Goal: Task Accomplishment & Management: Complete application form

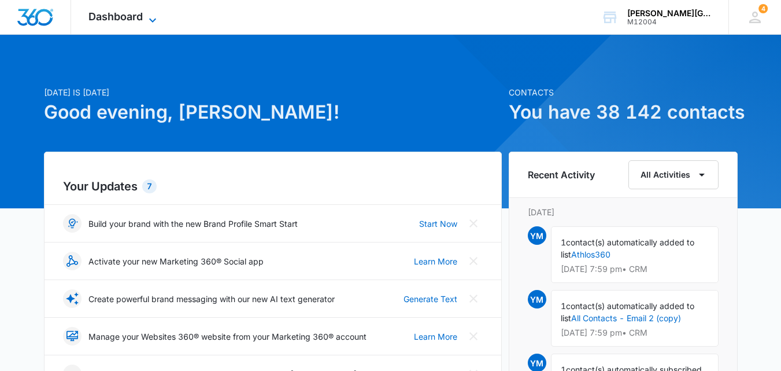
click at [148, 21] on icon at bounding box center [153, 20] width 14 height 14
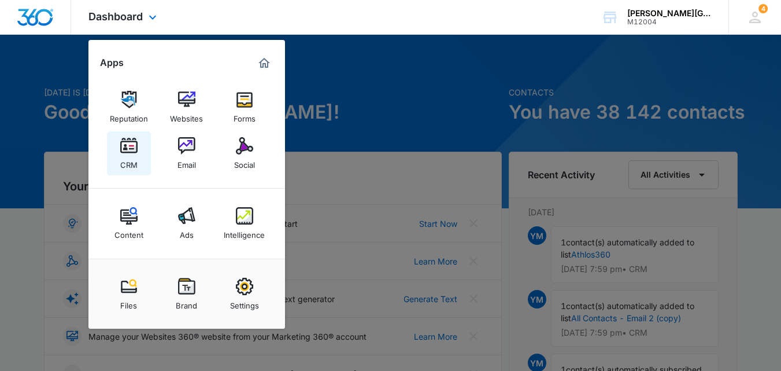
click at [119, 152] on link "CRM" at bounding box center [129, 153] width 44 height 44
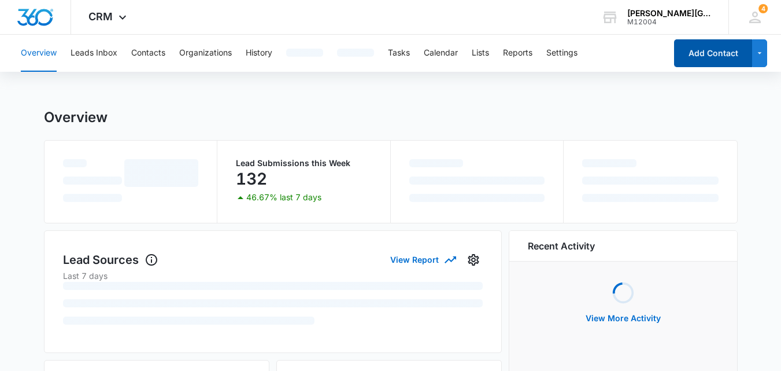
click at [705, 61] on button "Add Contact" at bounding box center [713, 53] width 78 height 28
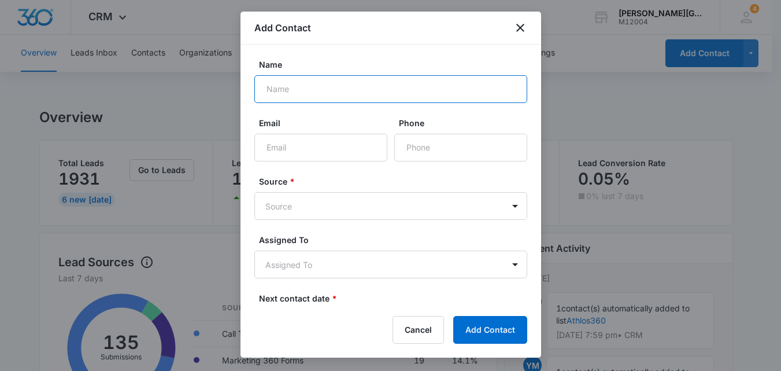
click at [287, 88] on input "Name" at bounding box center [390, 89] width 273 height 28
paste input "[PERSON_NAME]"
type input "[PERSON_NAME]"
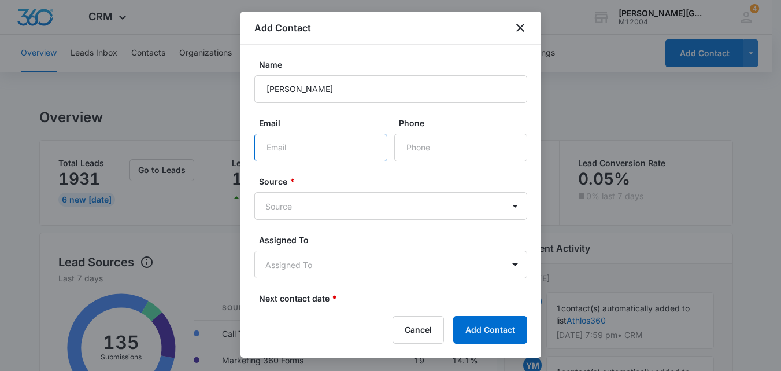
click at [291, 135] on input "Email" at bounding box center [320, 148] width 133 height 28
click at [328, 150] on input "Email" at bounding box center [320, 148] width 133 height 28
paste input "[EMAIL_ADDRESS][DOMAIN_NAME]"
type input "[EMAIL_ADDRESS][DOMAIN_NAME]"
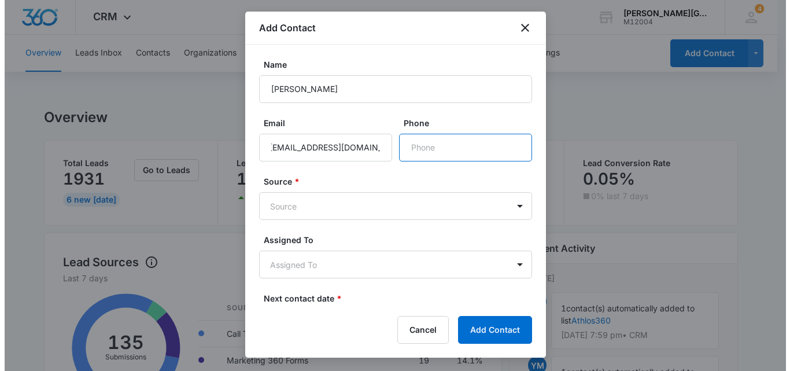
scroll to position [0, 0]
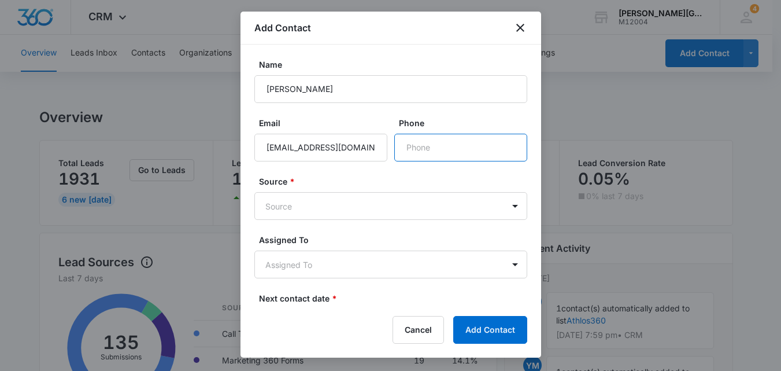
click at [430, 154] on input "Phone" at bounding box center [460, 148] width 133 height 28
paste input "[PHONE_NUMBER]"
type input "[PHONE_NUMBER]"
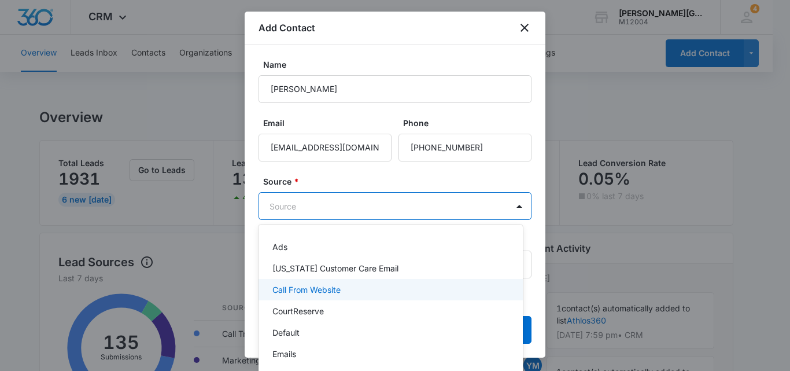
click at [315, 284] on p "Call From Website" at bounding box center [306, 289] width 68 height 12
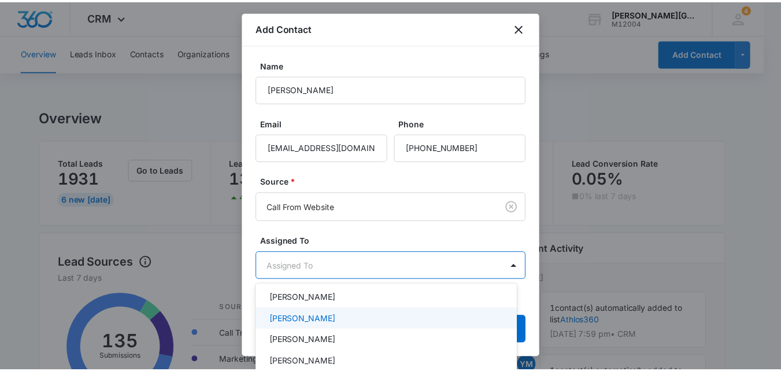
scroll to position [174, 0]
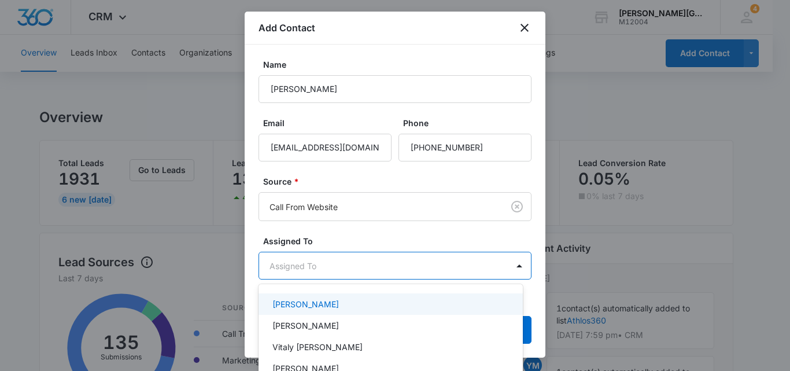
click at [353, 303] on div "[PERSON_NAME]" at bounding box center [389, 304] width 234 height 12
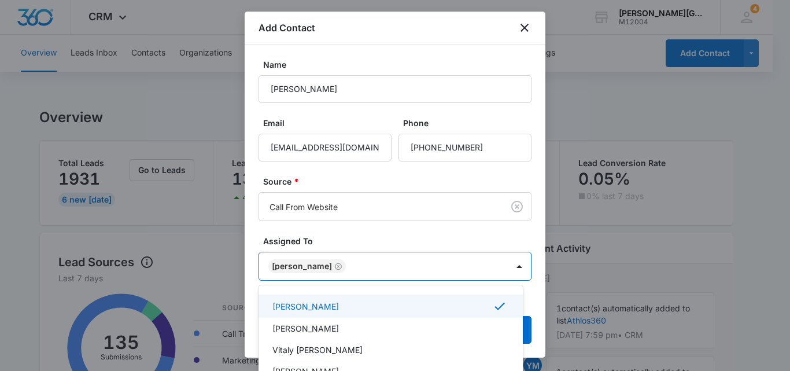
click at [420, 238] on div at bounding box center [395, 185] width 790 height 371
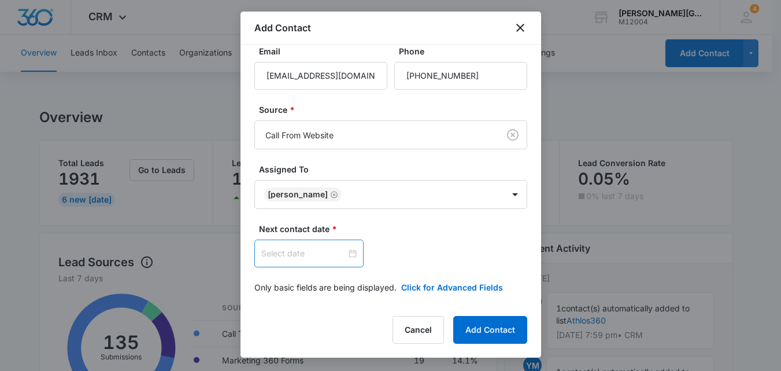
scroll to position [75, 0]
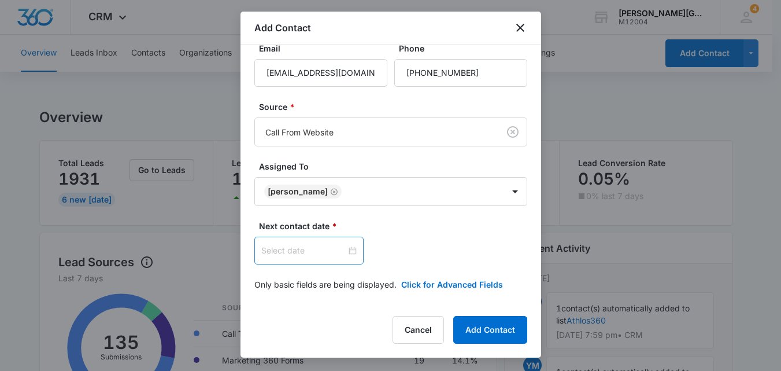
click at [329, 251] on input at bounding box center [303, 250] width 85 height 13
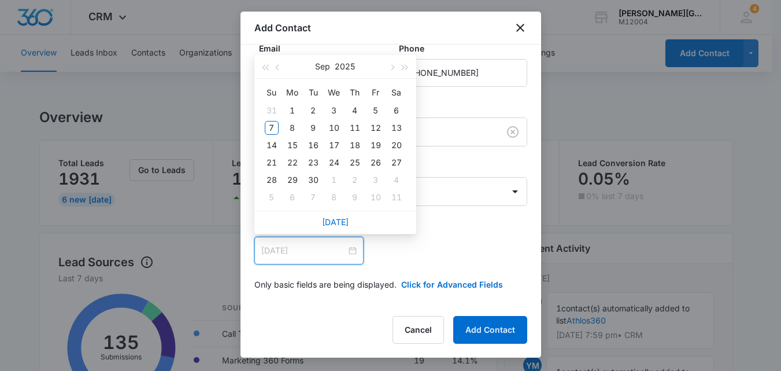
type input "[DATE]"
click at [300, 128] on td "8" at bounding box center [292, 127] width 21 height 17
type input "[DATE]"
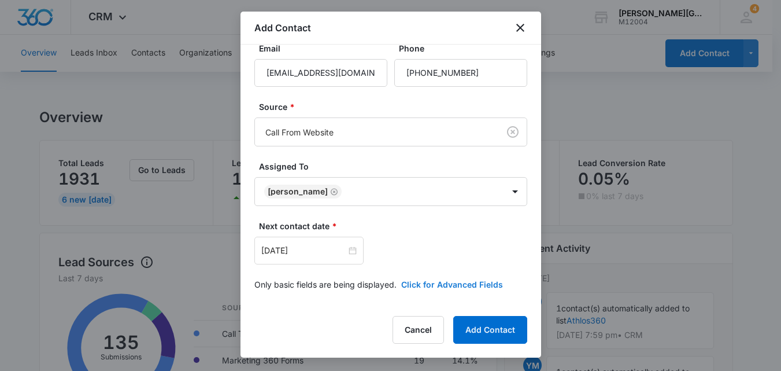
click at [485, 279] on button "Click for Advanced Fields" at bounding box center [452, 284] width 102 height 12
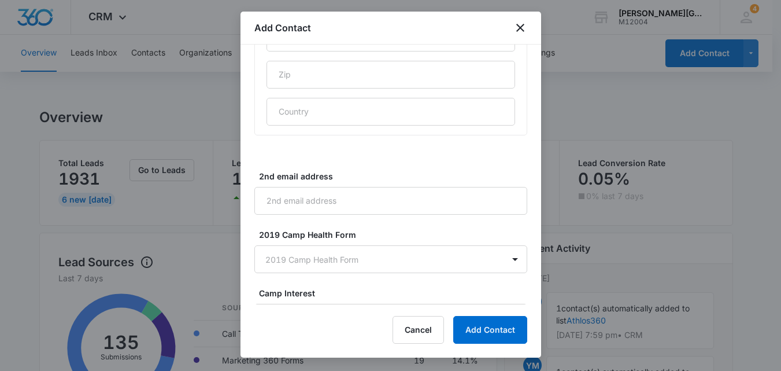
scroll to position [1024, 0]
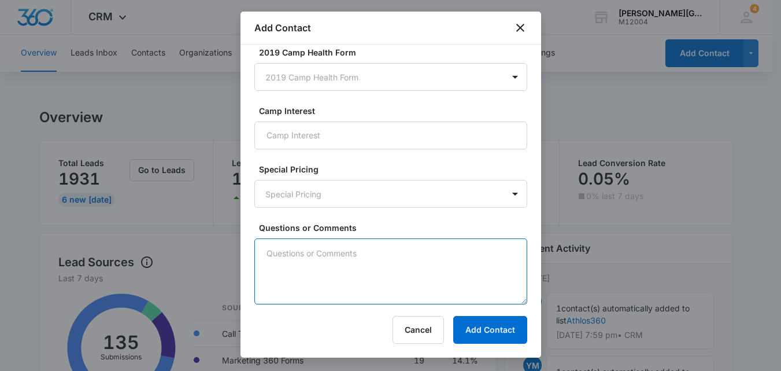
click at [318, 266] on textarea "Questions or Comments" at bounding box center [390, 271] width 273 height 66
paste textarea "New lead please help"
type textarea "New lead please help"
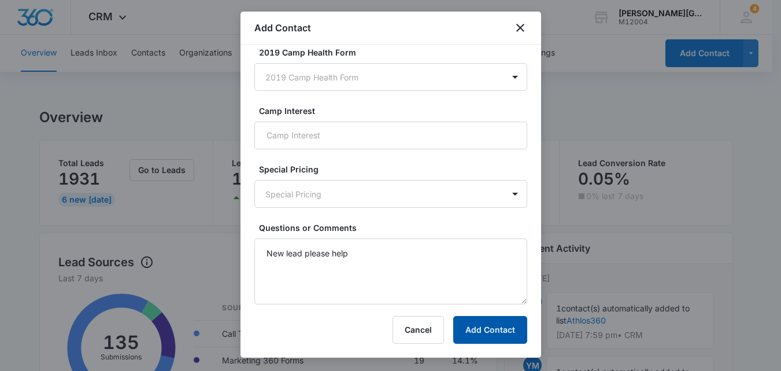
click at [501, 335] on button "Add Contact" at bounding box center [490, 330] width 74 height 28
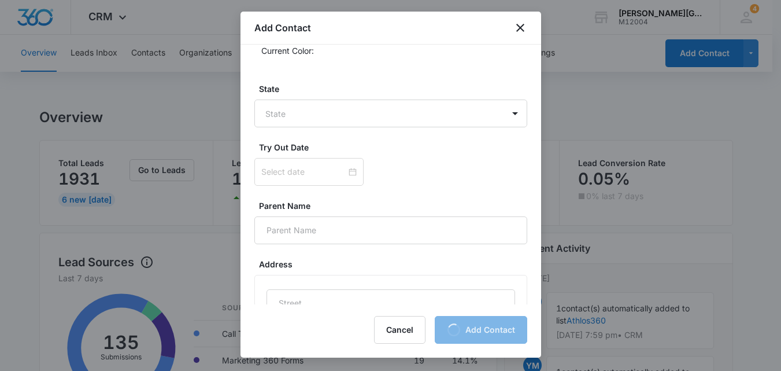
scroll to position [388, 0]
